Goal: Task Accomplishment & Management: Complete application form

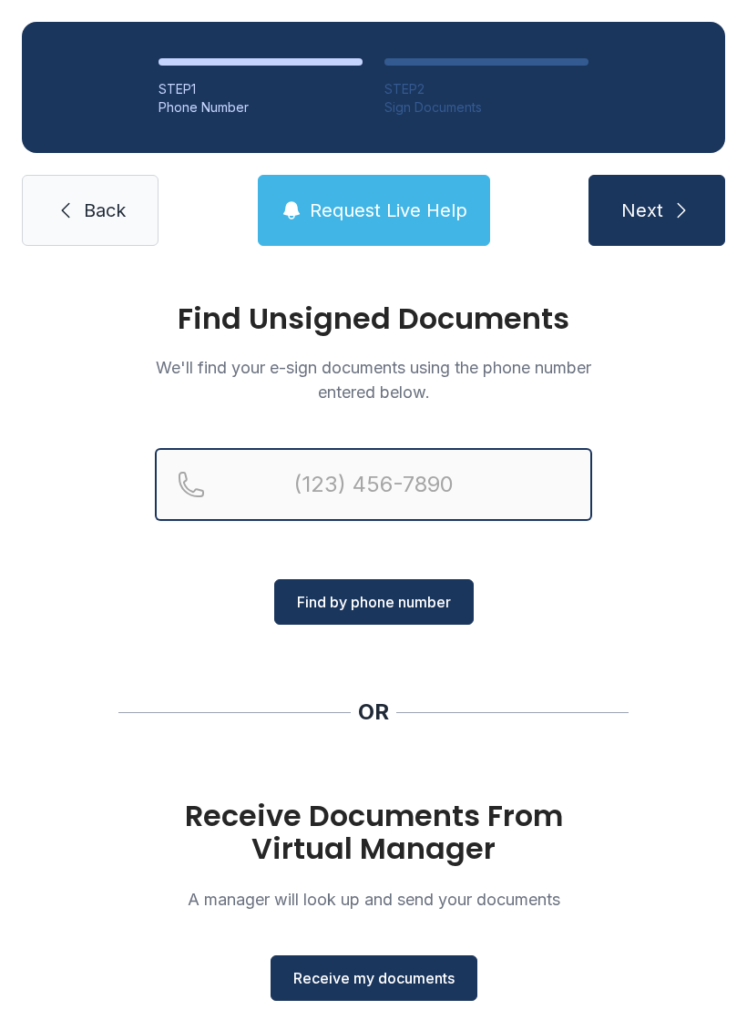
click at [500, 467] on input "Reservation phone number" at bounding box center [373, 484] width 437 height 73
type input "[PHONE_NUMBER]"
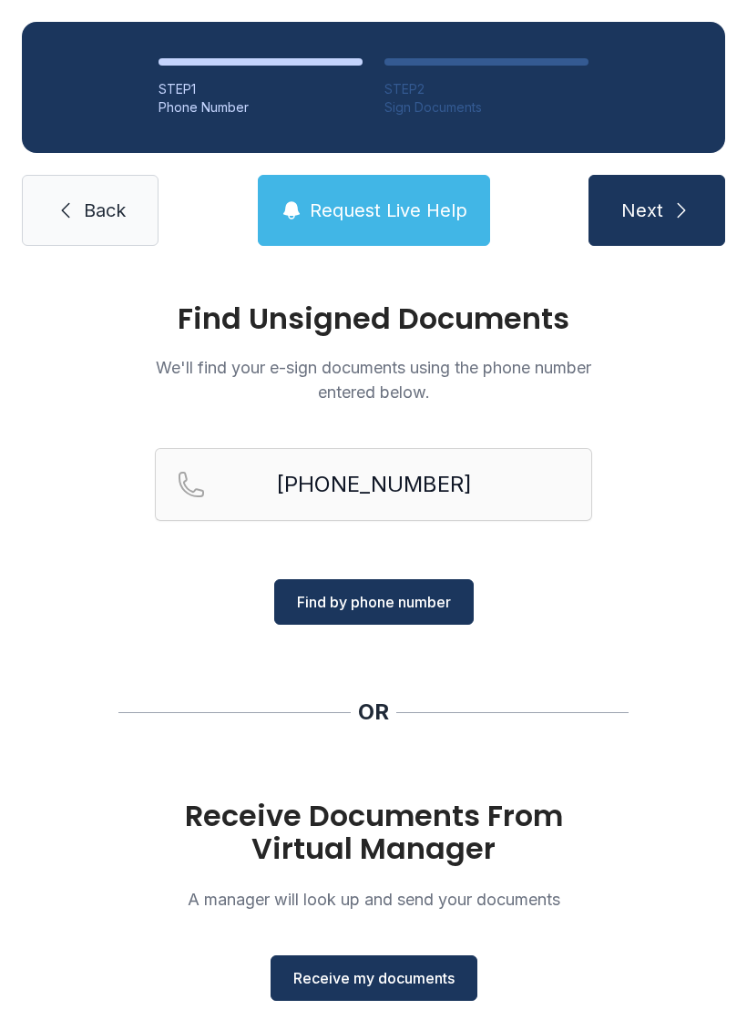
click at [467, 587] on button "Find by phone number" at bounding box center [373, 602] width 199 height 46
click at [294, 996] on button "Receive my documents" at bounding box center [373, 978] width 207 height 46
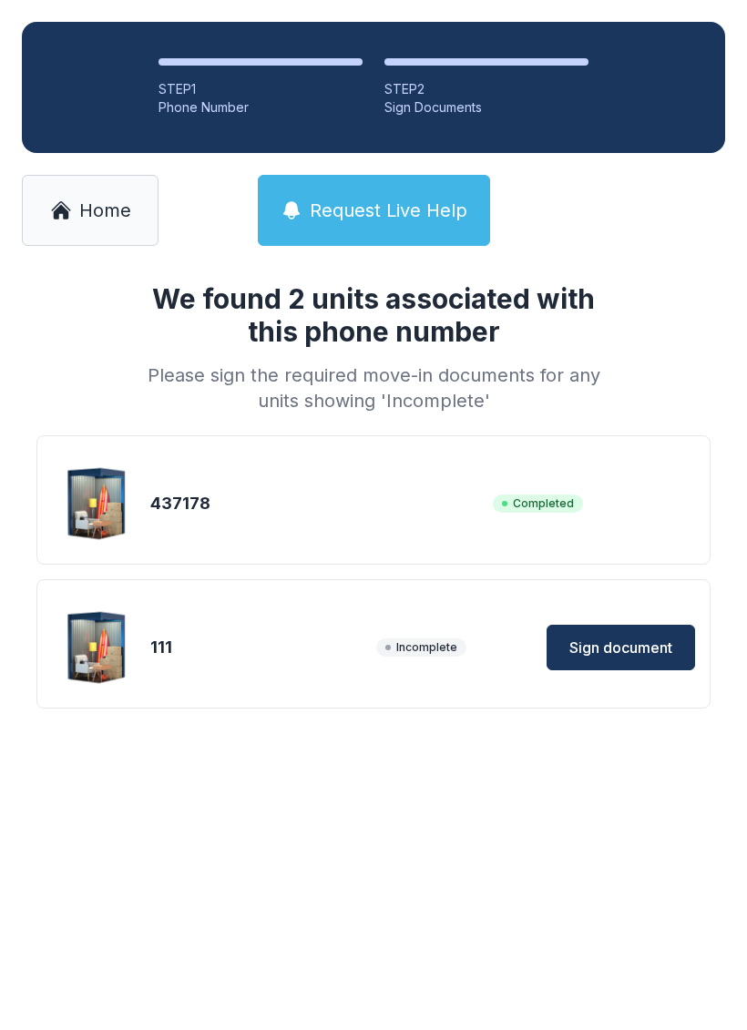
click at [633, 640] on span "Sign document" at bounding box center [620, 647] width 103 height 22
click at [638, 646] on span "Sign document" at bounding box center [620, 647] width 103 height 22
click at [116, 194] on link "Home" at bounding box center [90, 210] width 137 height 71
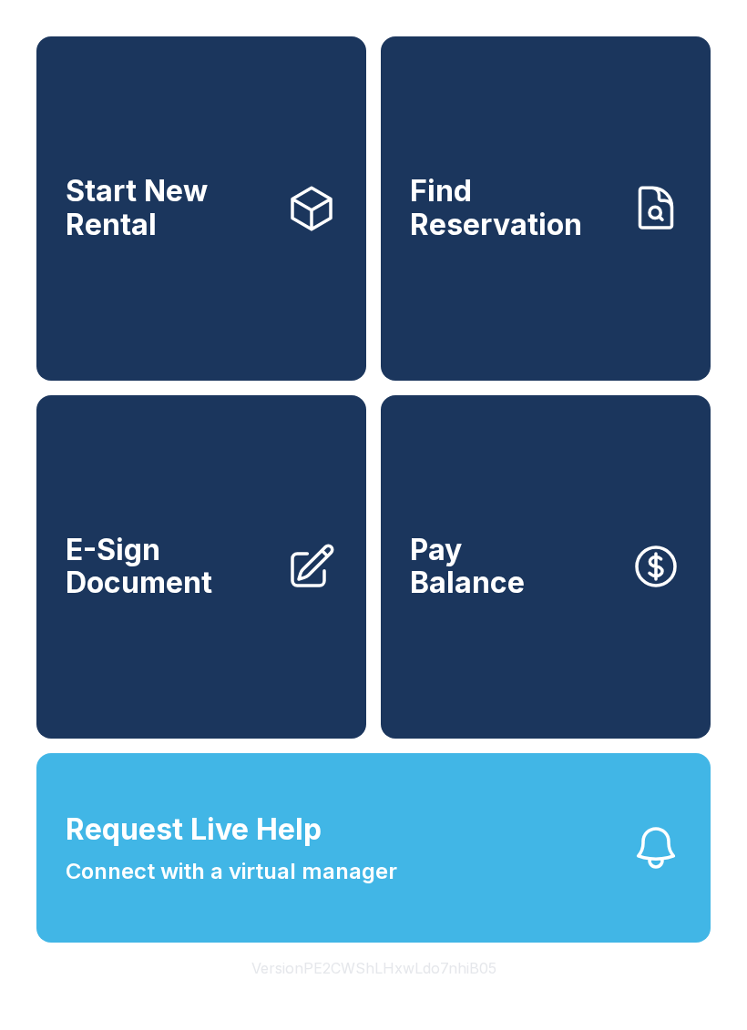
click at [326, 719] on link "E-Sign Document" at bounding box center [201, 567] width 330 height 344
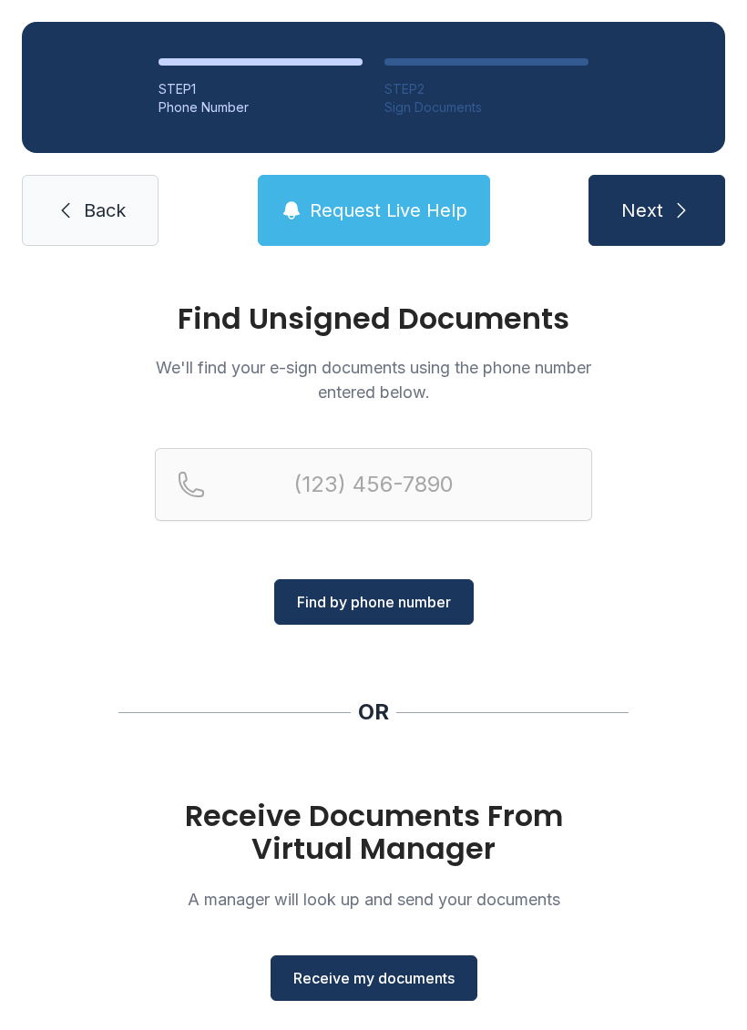
click at [435, 978] on span "Receive my documents" at bounding box center [373, 978] width 161 height 22
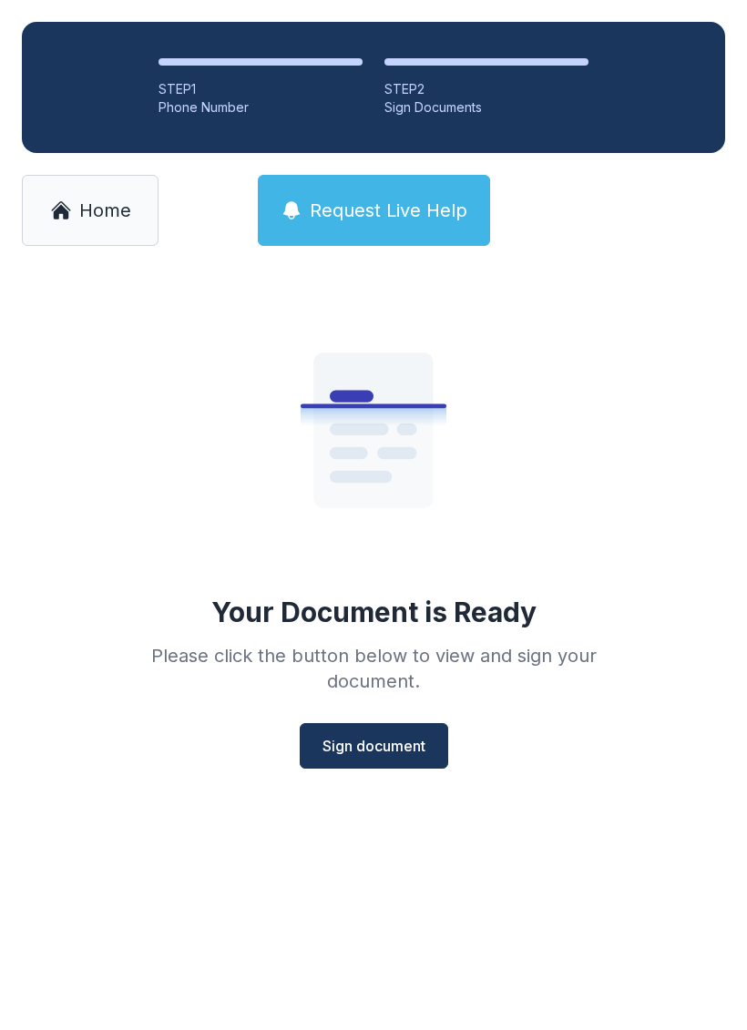
click at [394, 740] on span "Sign document" at bounding box center [373, 746] width 103 height 22
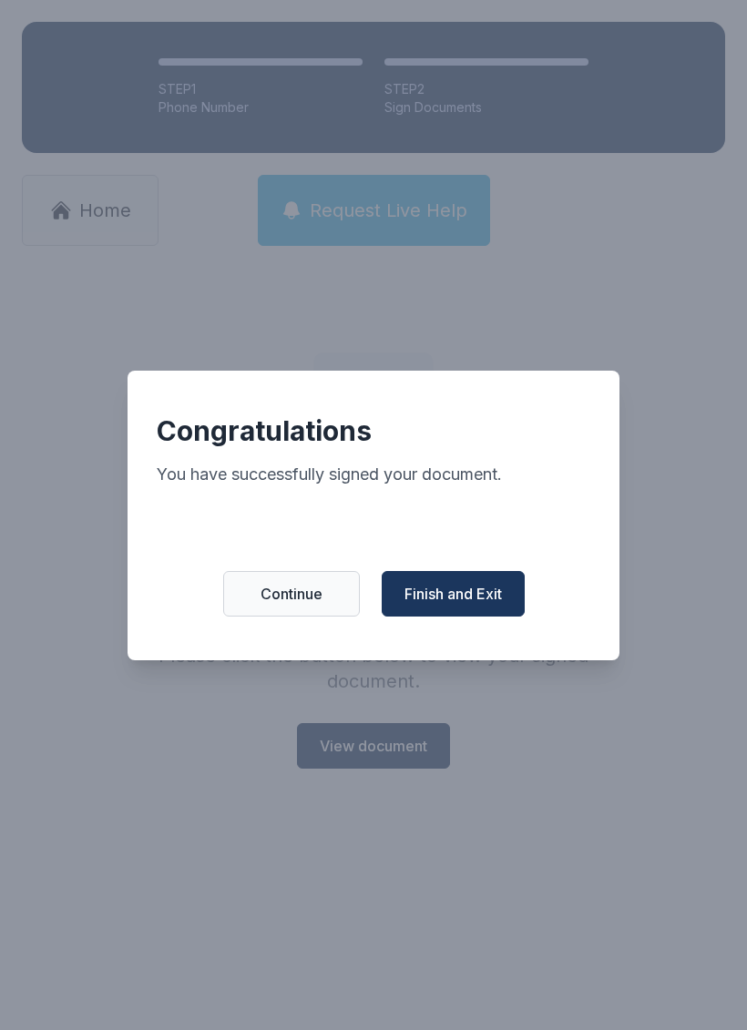
click at [488, 584] on button "Finish and Exit" at bounding box center [452, 594] width 143 height 46
